Goal: Task Accomplishment & Management: Manage account settings

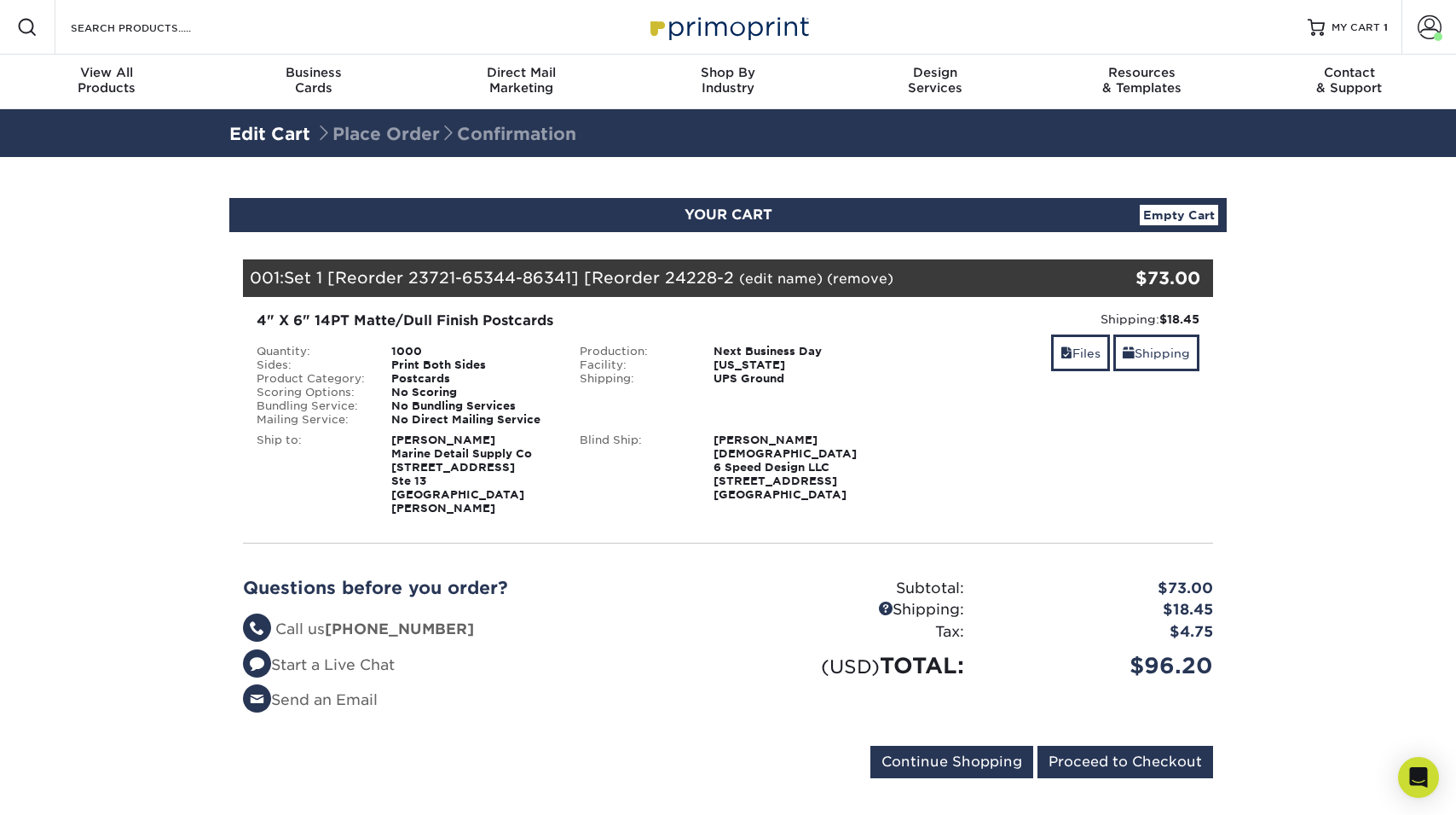
click at [777, 282] on link "(edit name)" at bounding box center [780, 278] width 83 height 16
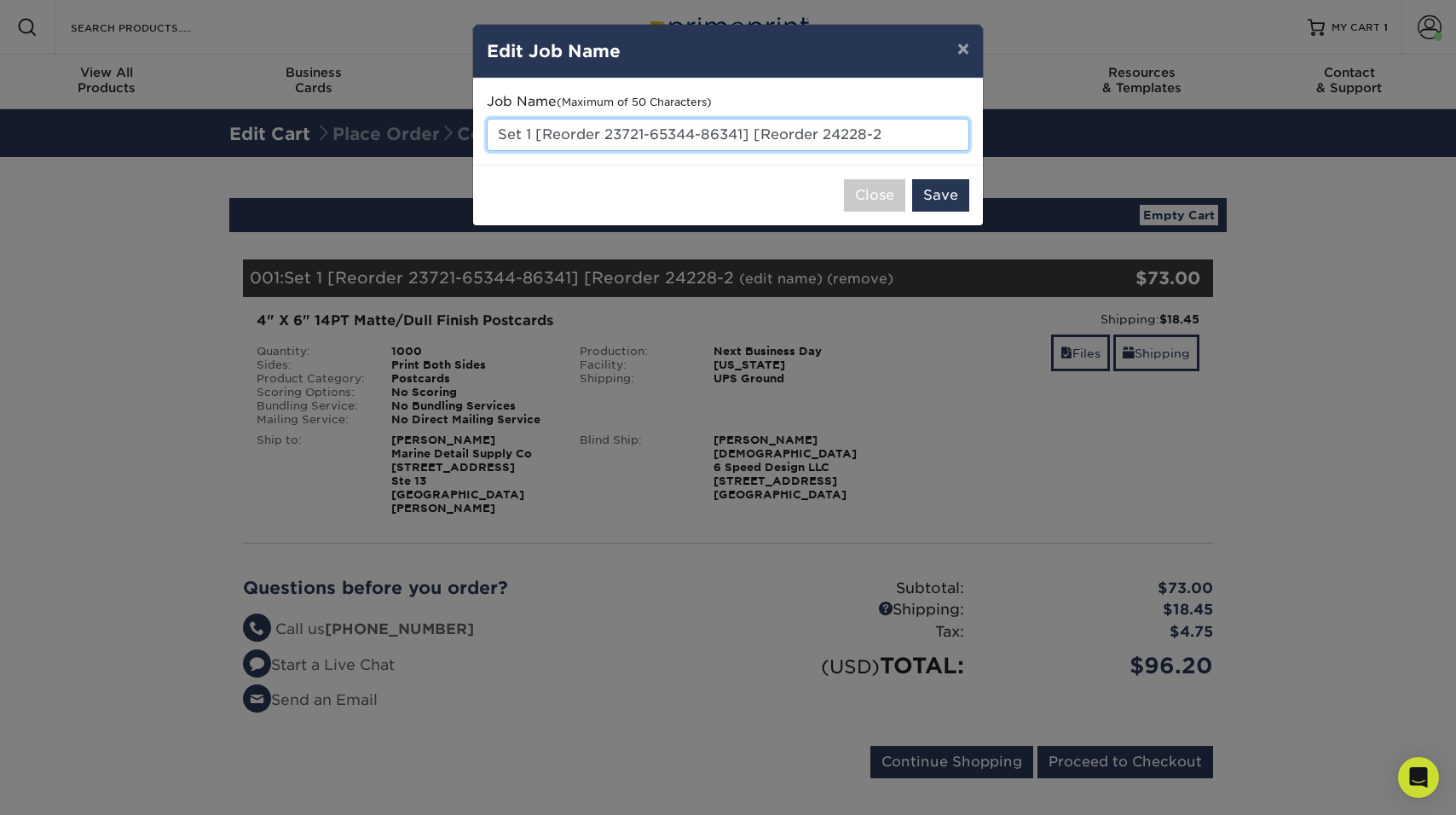
click at [637, 140] on input "Set 1 [Reorder 23721-65344-86341] [Reorder 24228-2" at bounding box center [728, 135] width 482 height 33
type input "[PERSON_NAME] Yacht Care - Thank You Cards"
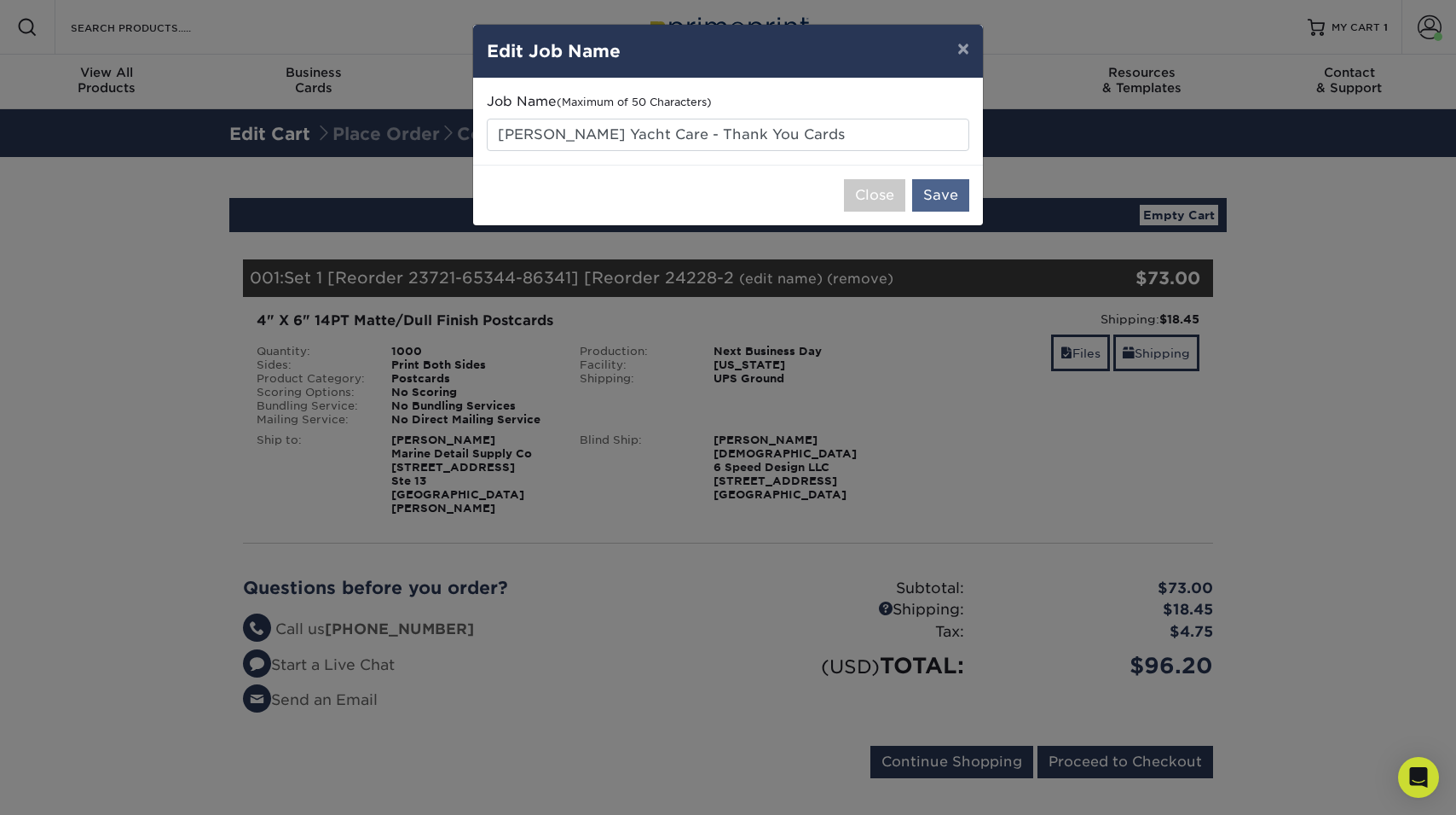
click at [931, 198] on button "Save" at bounding box center [941, 196] width 58 height 33
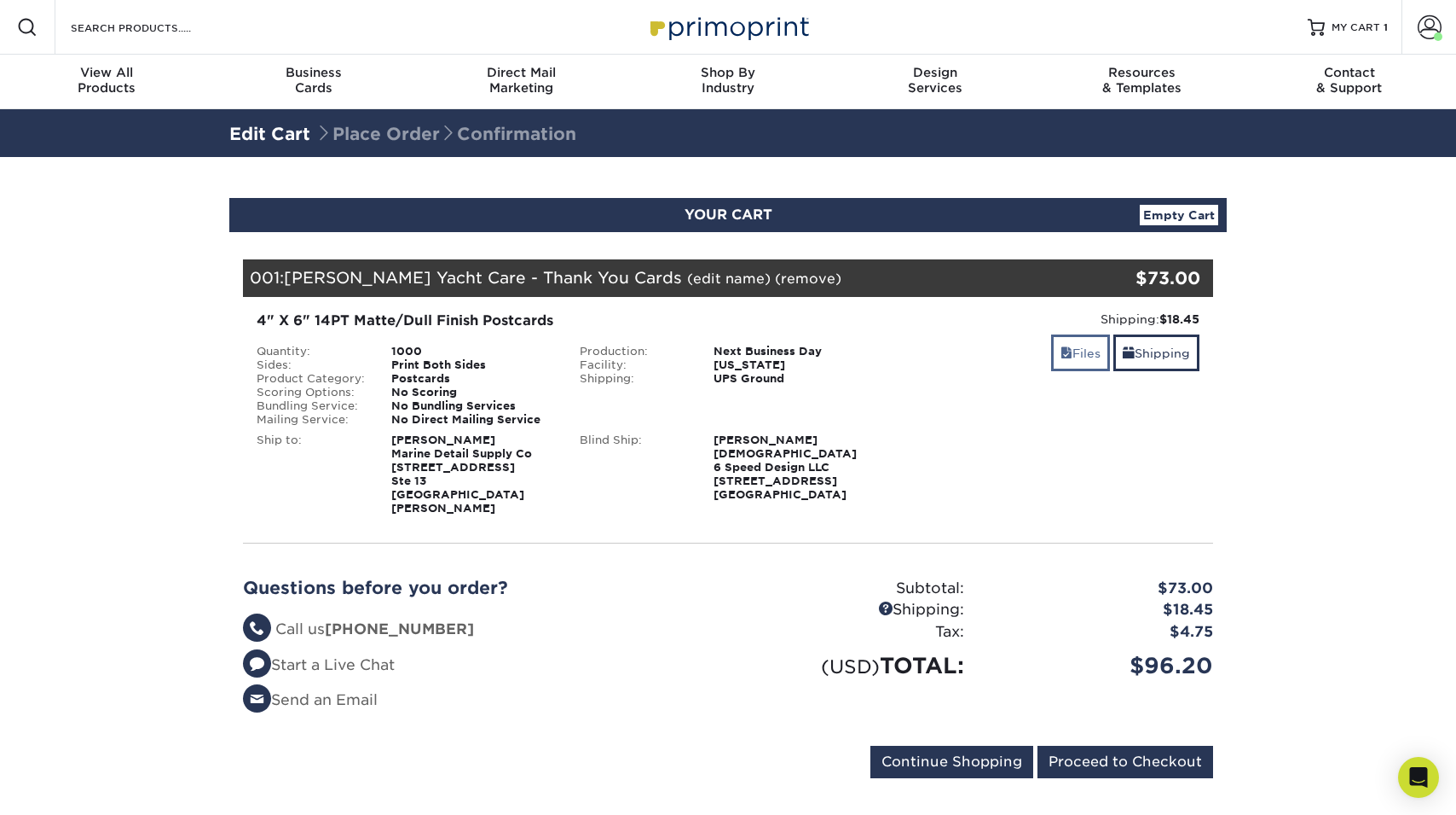
click at [1053, 340] on link "Files" at bounding box center [1081, 352] width 59 height 37
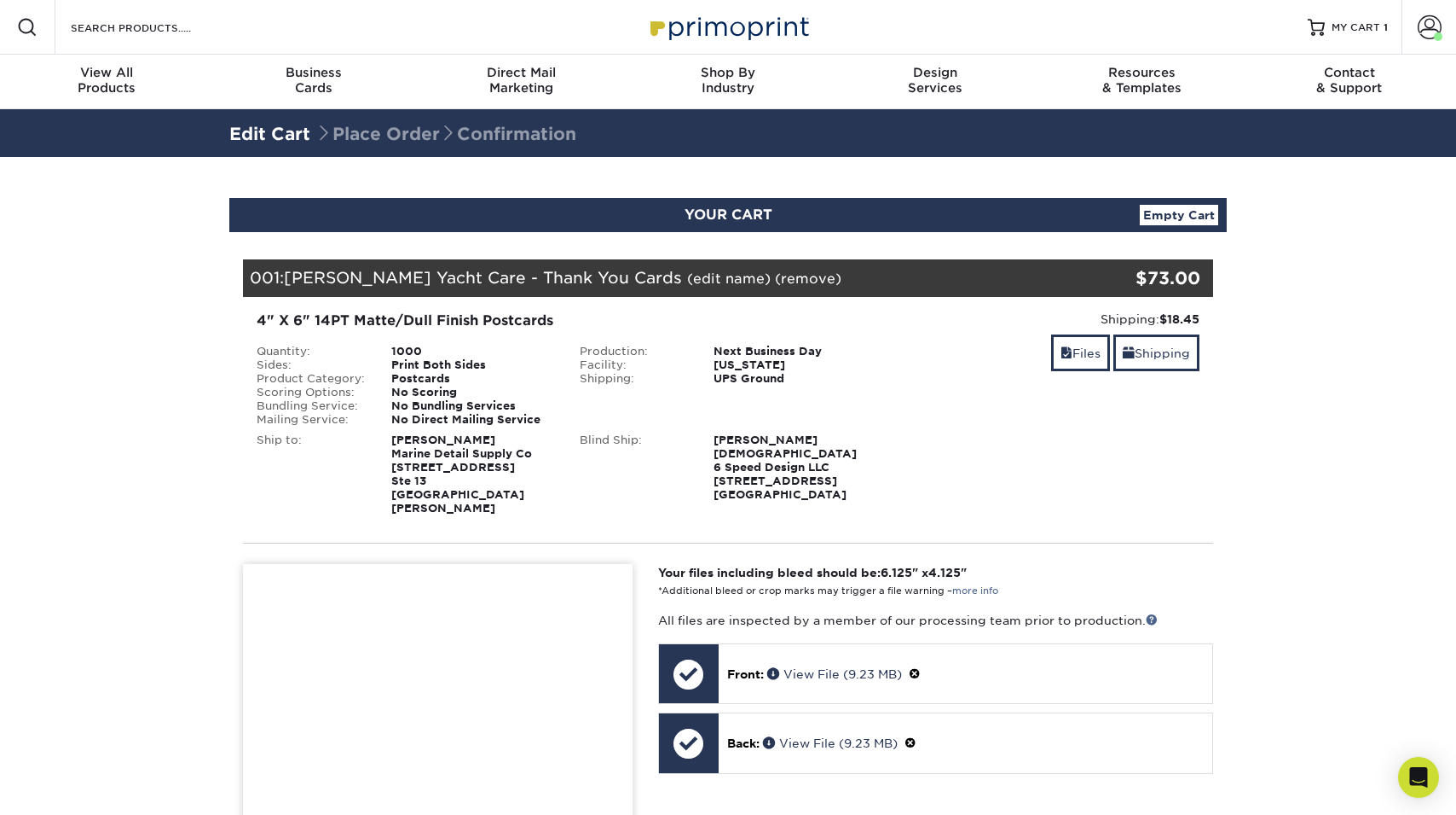
scroll to position [325, 0]
